Goal: Task Accomplishment & Management: Manage account settings

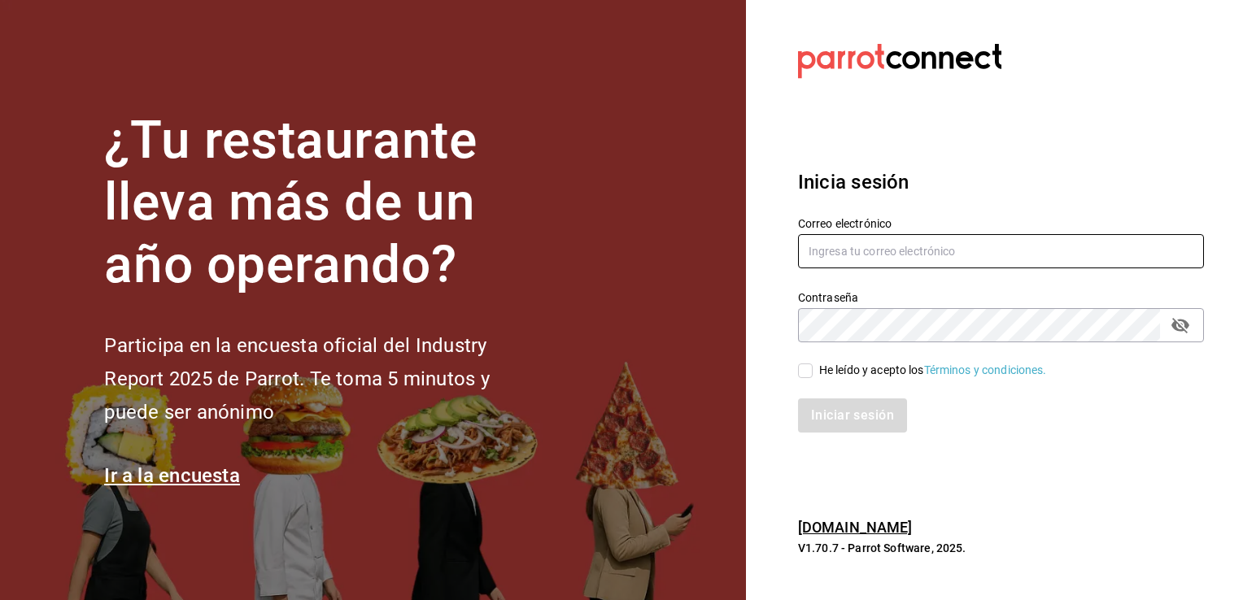
click at [838, 257] on input "text" at bounding box center [1001, 251] width 406 height 34
click at [780, 106] on section "Datos incorrectos. Verifica que tu Correo o Contraseña estén bien escritos. Ini…" at bounding box center [994, 300] width 497 height 600
click at [908, 258] on input "text" at bounding box center [1001, 251] width 406 height 34
click at [913, 135] on section "Datos incorrectos. Verifica que tu Correo o Contraseña estén bien escritos. Ini…" at bounding box center [994, 300] width 497 height 600
click at [995, 242] on input "[EMAIL_ADDRESS][DOMAIN_NAME]" at bounding box center [1001, 251] width 406 height 34
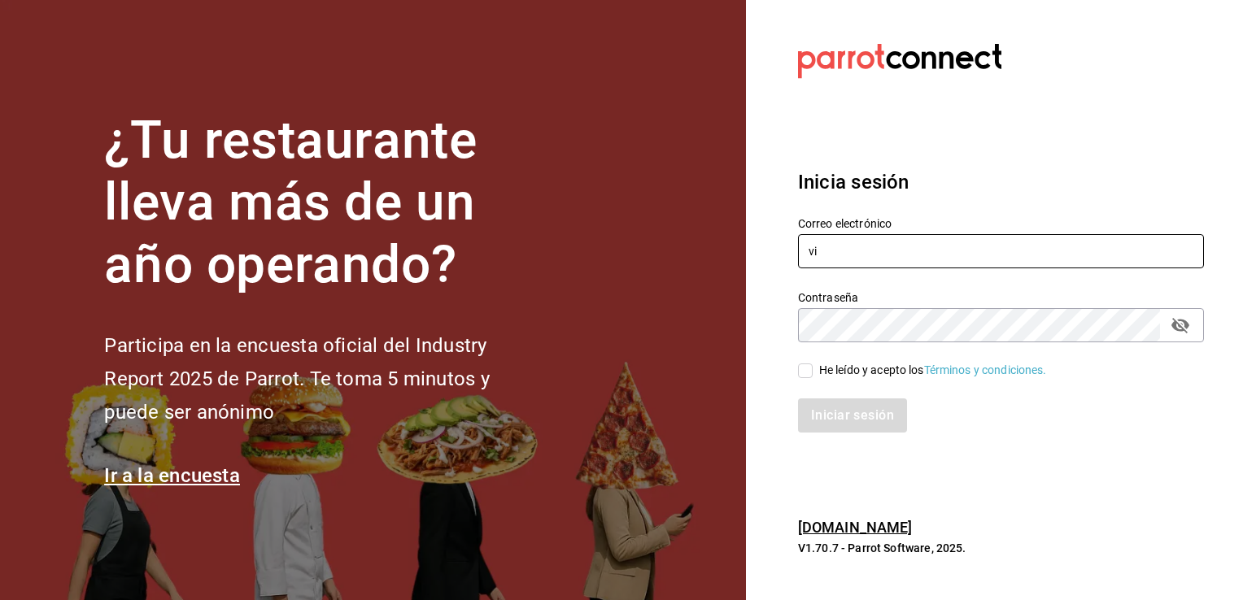
type input "v"
